Goal: Information Seeking & Learning: Learn about a topic

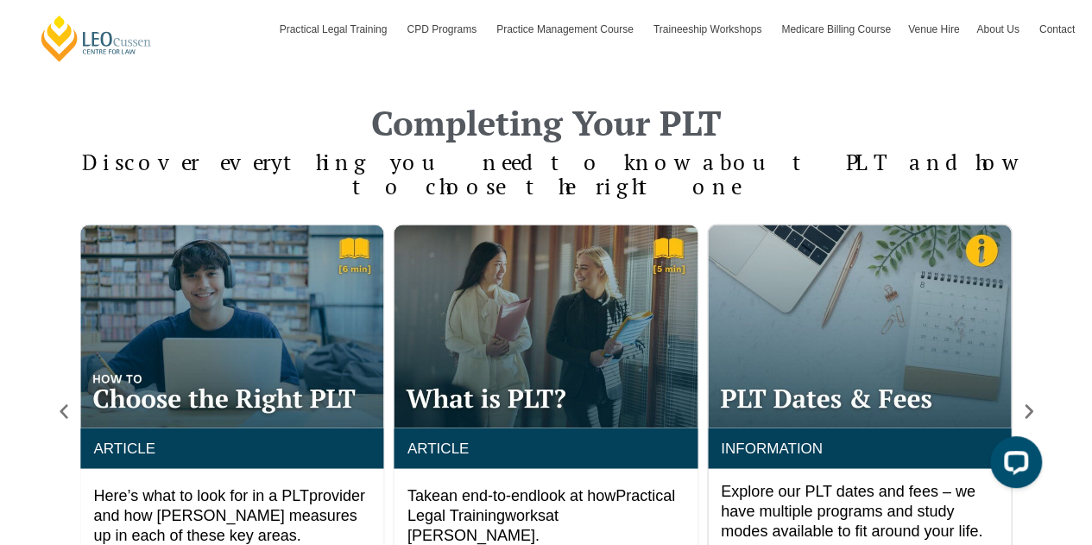
scroll to position [1349, 0]
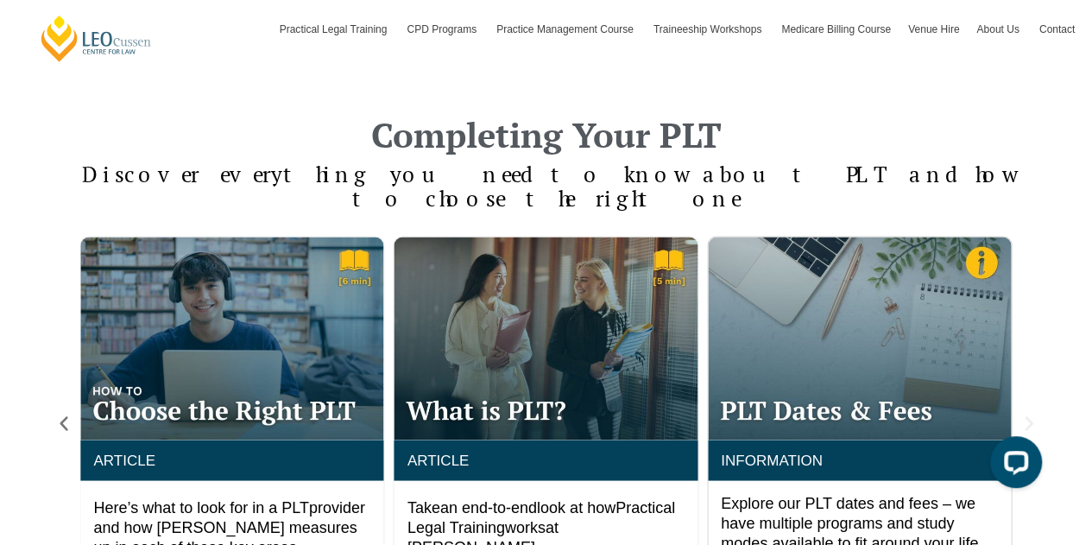
click at [1027, 416] on icon "Next slide" at bounding box center [1029, 423] width 8 height 15
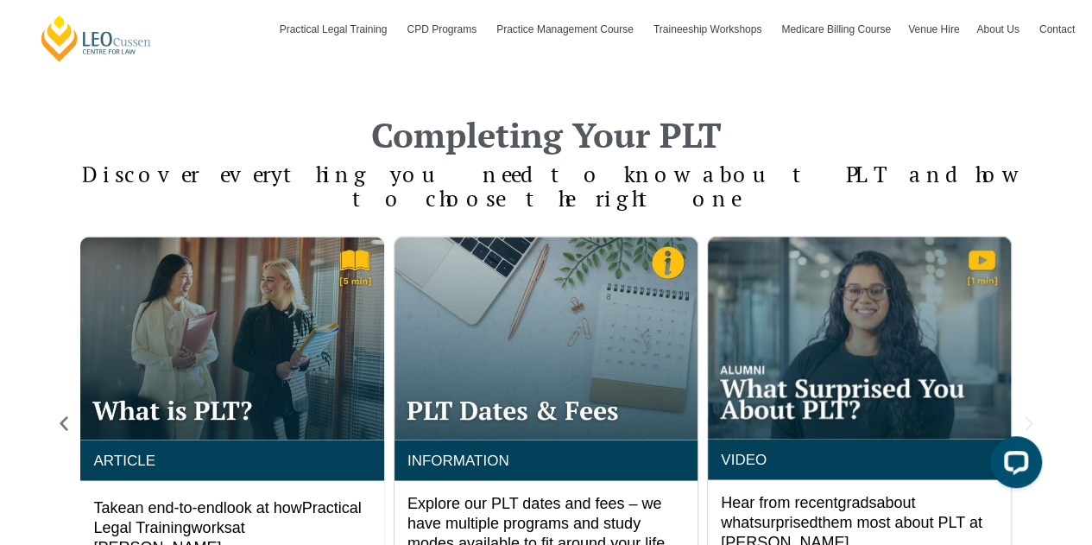
click at [1027, 416] on icon "Next slide" at bounding box center [1029, 423] width 8 height 15
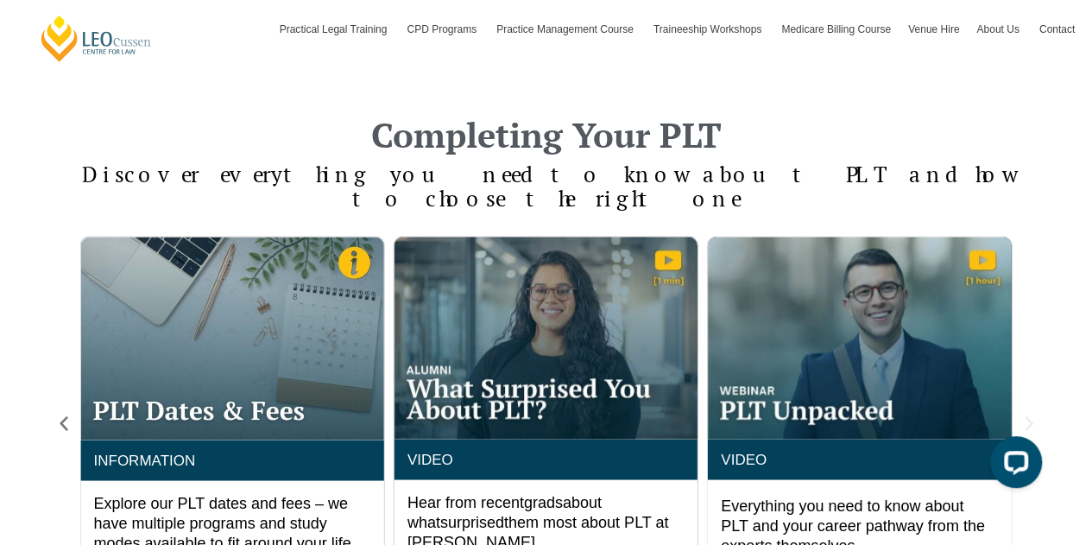
click at [1027, 416] on icon "Next slide" at bounding box center [1029, 423] width 8 height 15
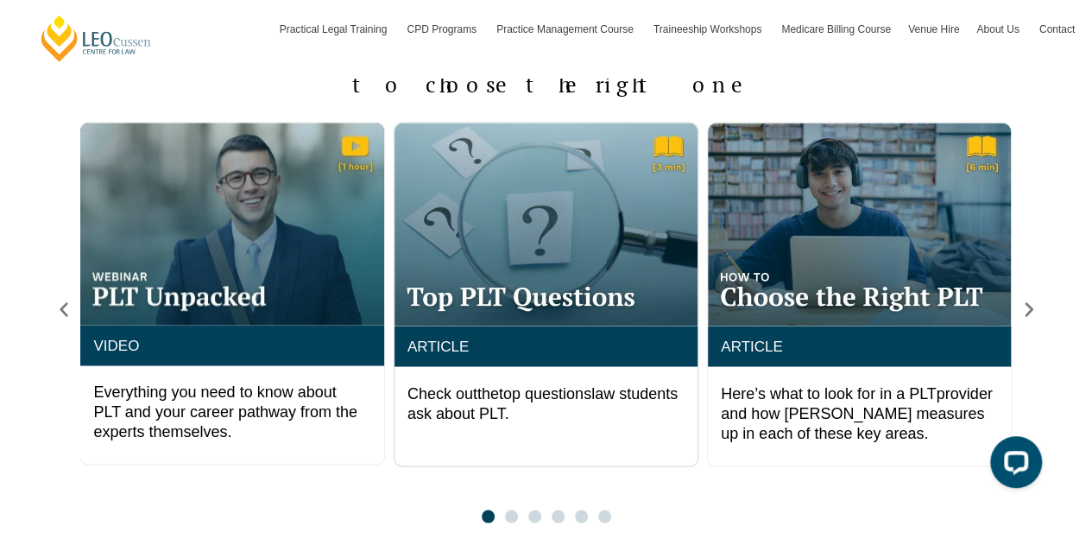
scroll to position [1400, 0]
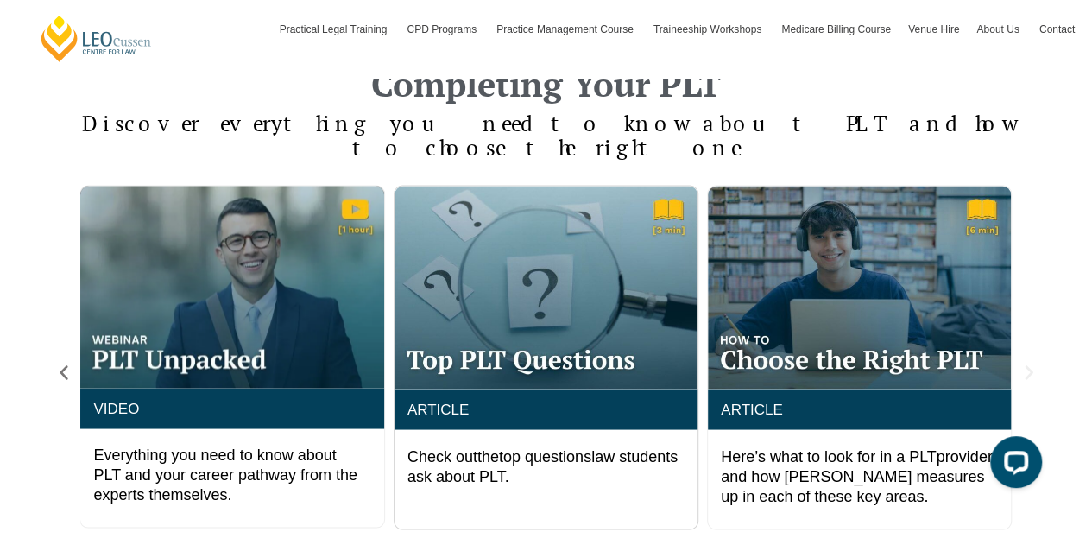
click at [1028, 365] on icon "Next slide" at bounding box center [1029, 372] width 8 height 15
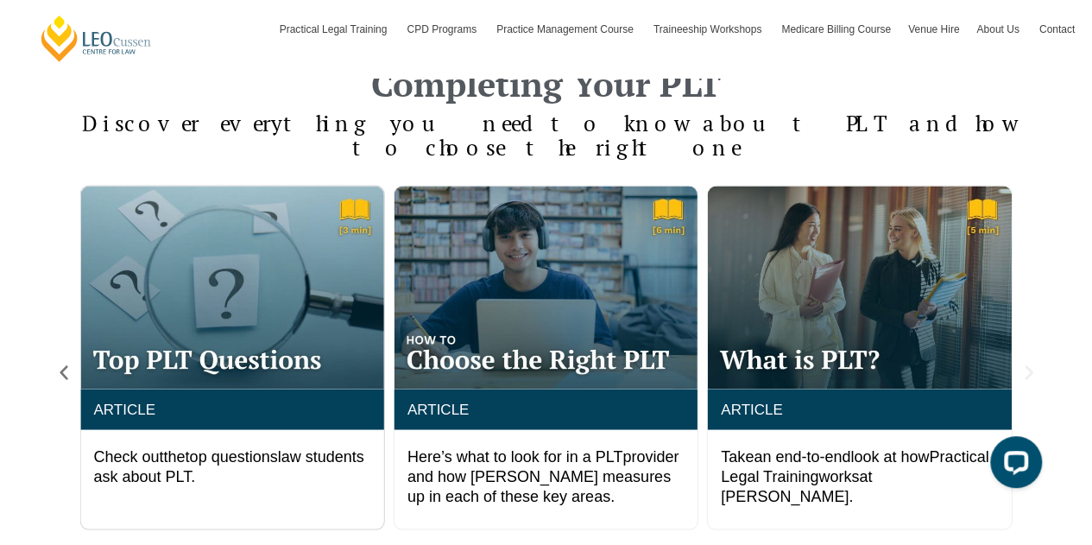
click at [1028, 365] on icon "Next slide" at bounding box center [1029, 372] width 8 height 15
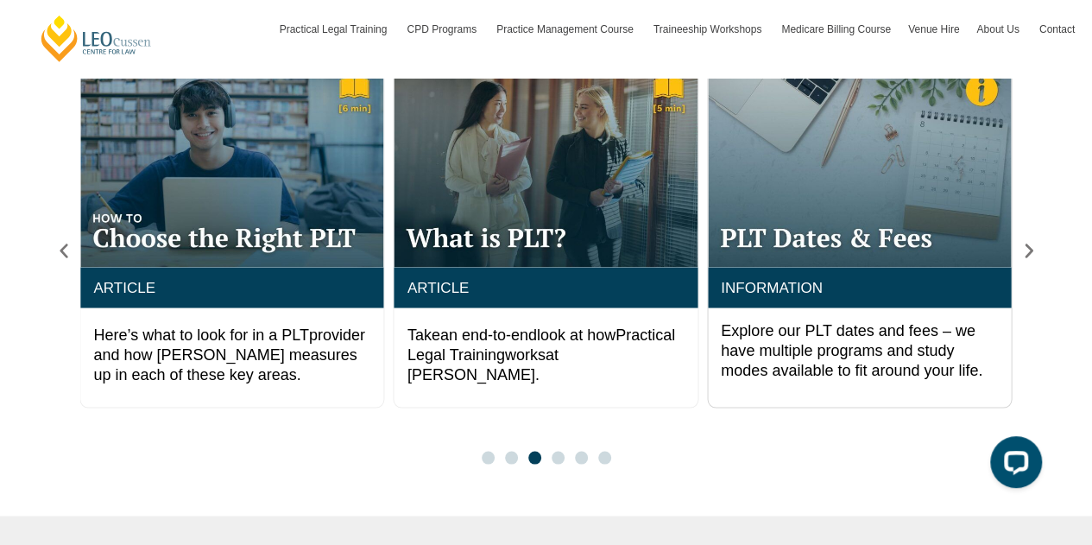
scroll to position [1448, 0]
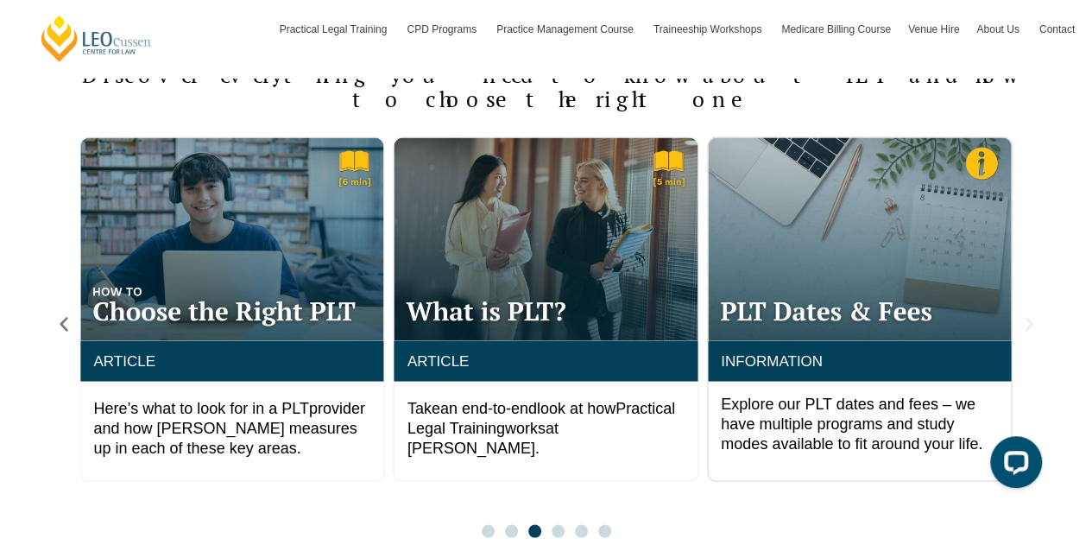
click at [1029, 317] on icon "Next slide" at bounding box center [1029, 324] width 8 height 15
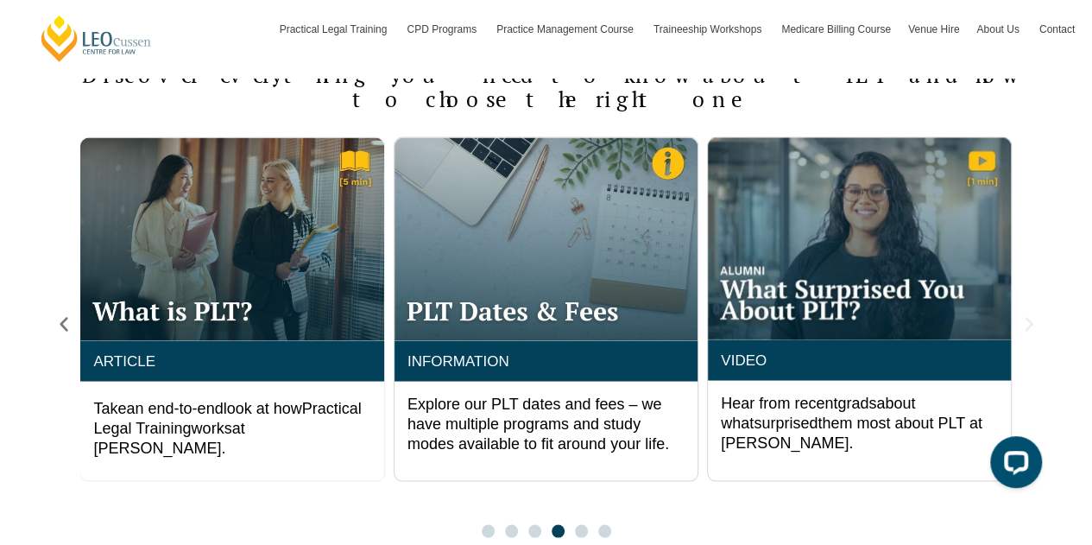
click at [1030, 317] on icon "Next slide" at bounding box center [1029, 324] width 8 height 15
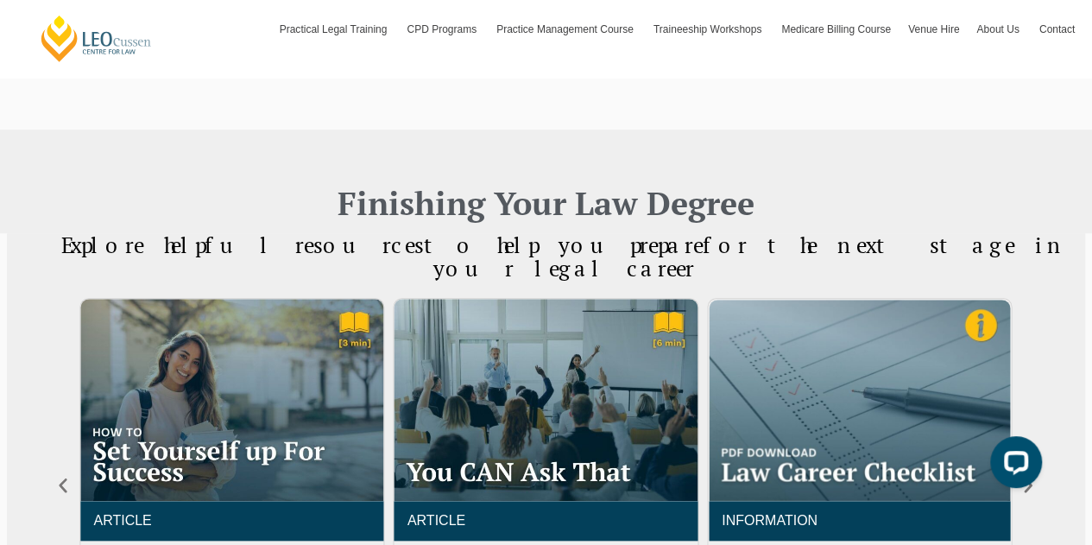
scroll to position [718, 0]
